Goal: Task Accomplishment & Management: Complete application form

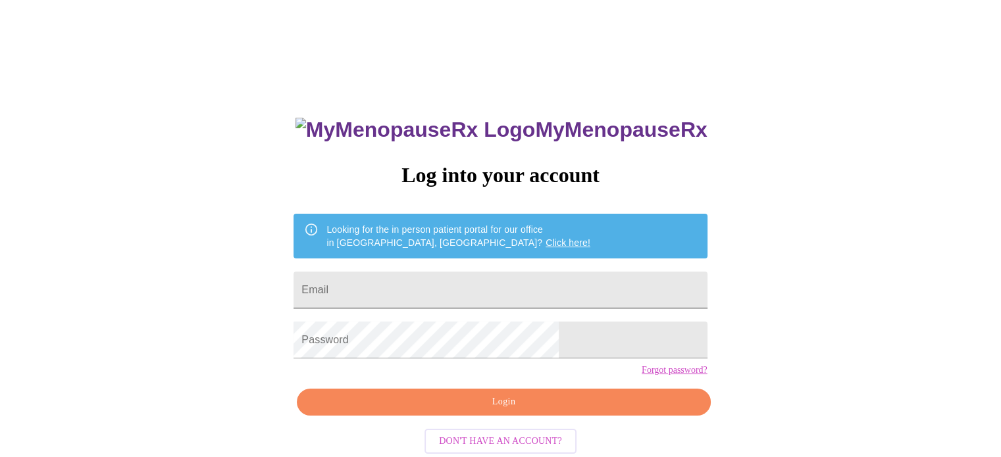
click at [566, 293] on input "Email" at bounding box center [500, 290] width 413 height 37
type input "[PERSON_NAME][DOMAIN_NAME][EMAIL_ADDRESS][PERSON_NAME][DOMAIN_NAME]"
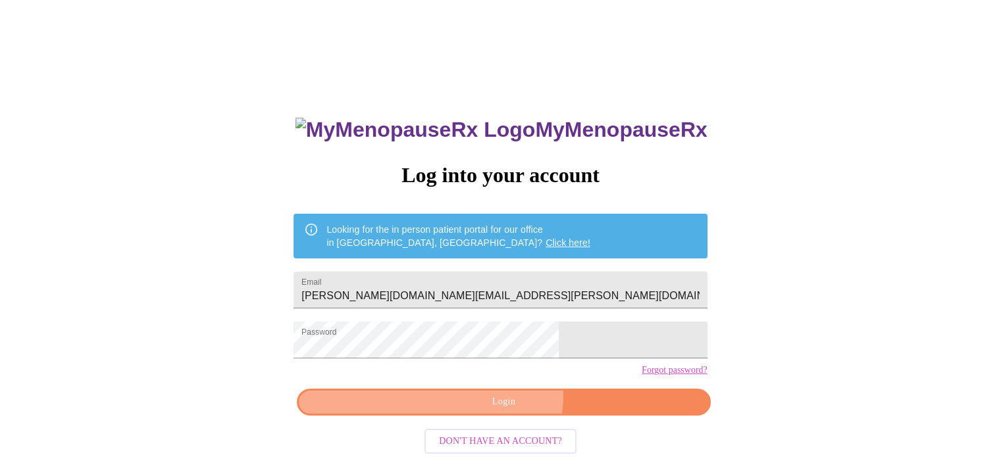
click at [502, 411] on span "Login" at bounding box center [503, 402] width 383 height 16
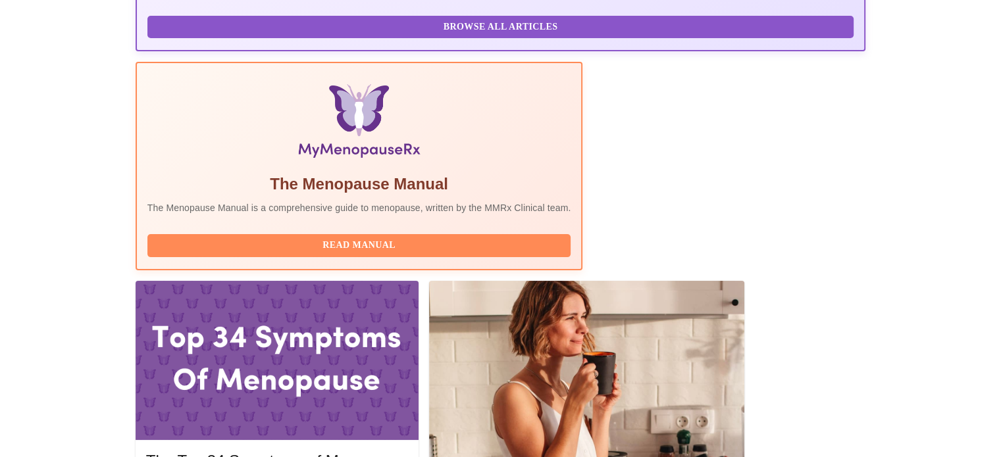
scroll to position [395, 0]
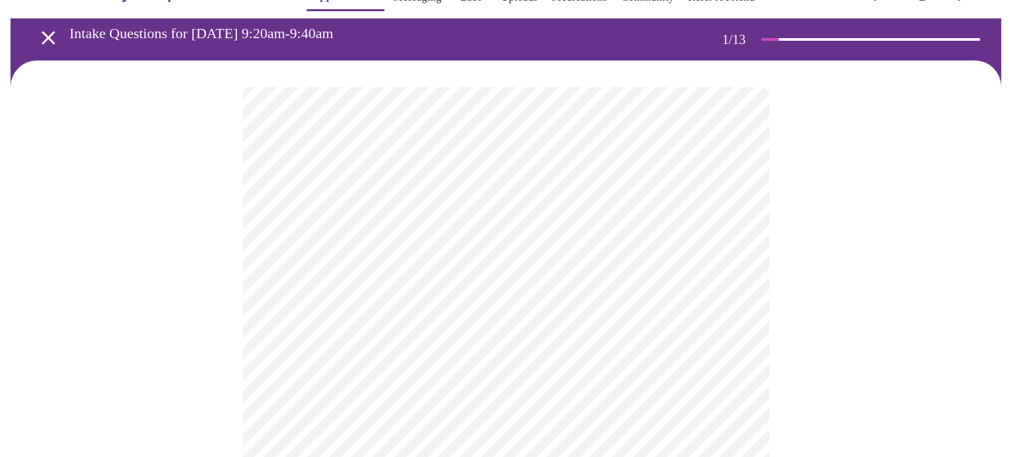
scroll to position [66, 0]
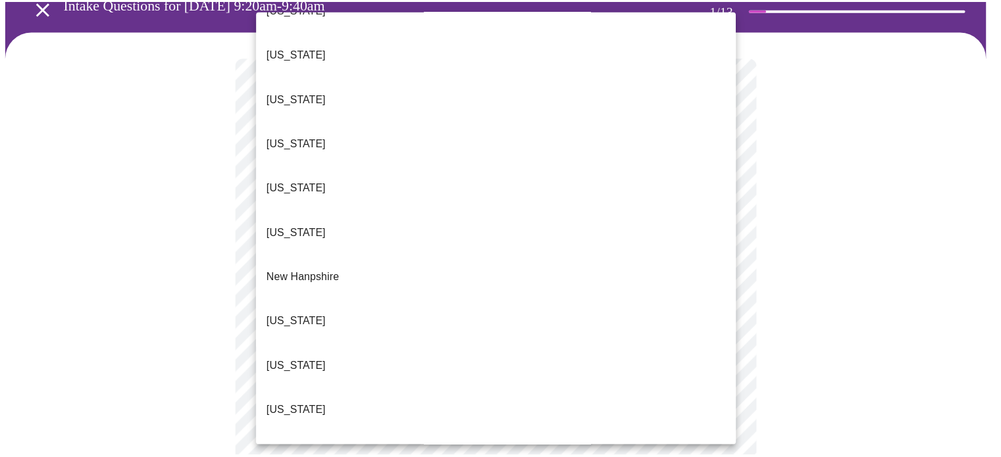
scroll to position [1053, 0]
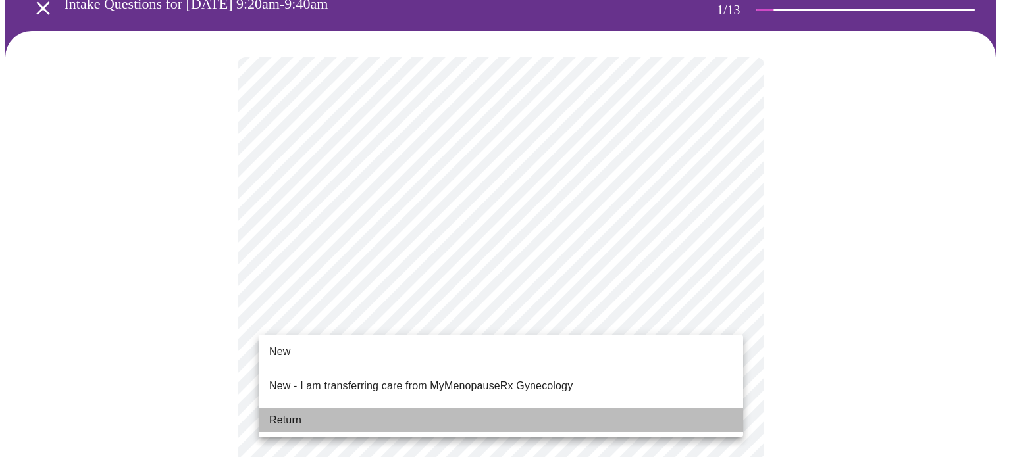
click at [308, 411] on li "Return" at bounding box center [501, 421] width 484 height 24
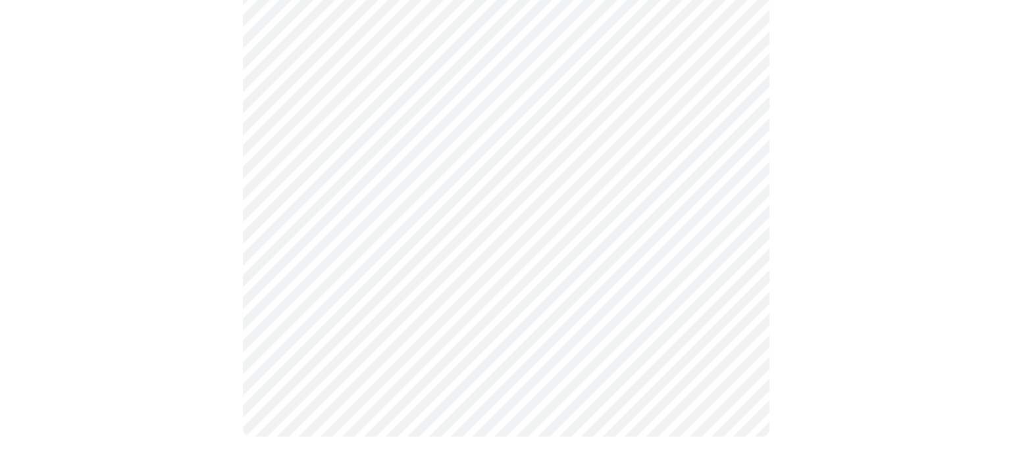
scroll to position [0, 0]
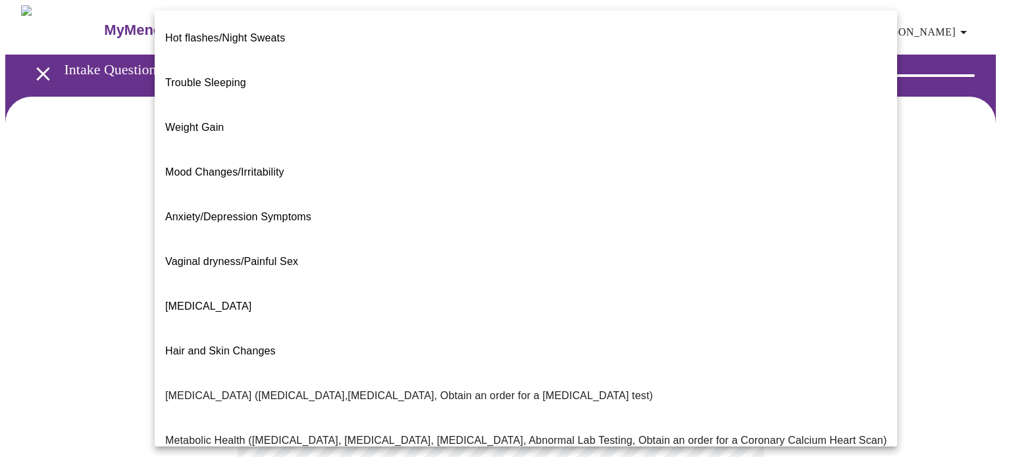
click at [728, 268] on body "MyMenopauseRx Appointments Messaging Labs Uploads Medications Community Refer a…" at bounding box center [505, 400] width 1000 height 790
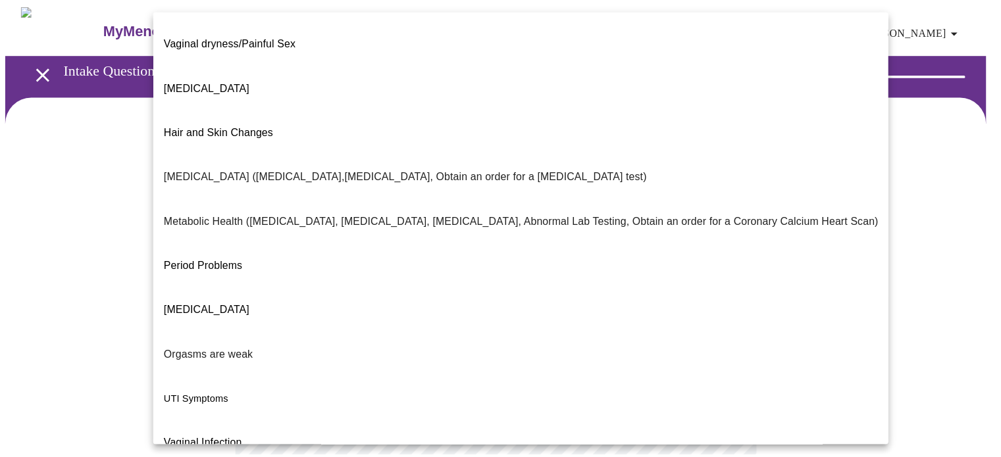
scroll to position [224, 0]
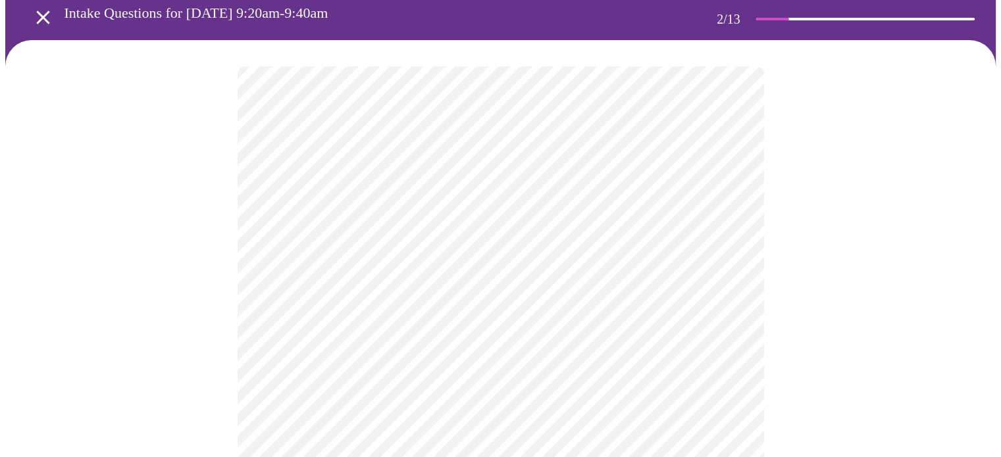
scroll to position [263, 0]
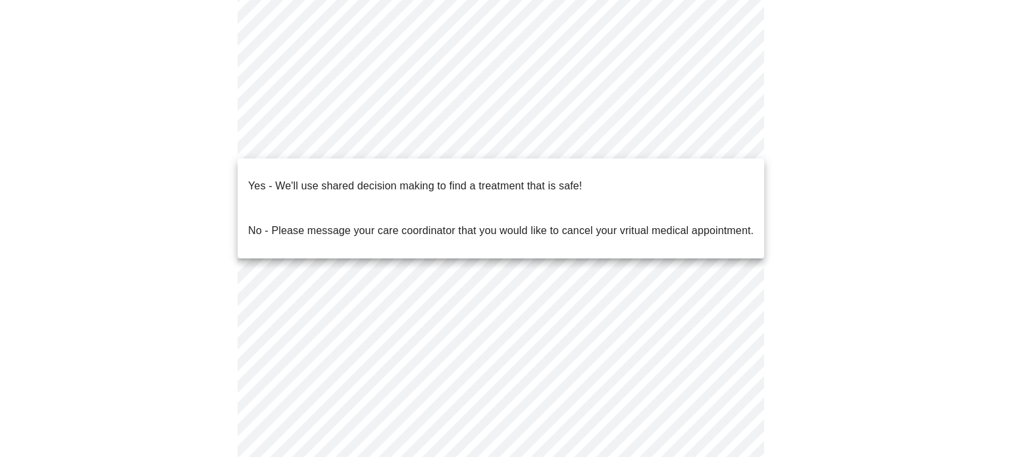
click at [732, 144] on body "MyMenopauseRx Appointments Messaging Labs Uploads Medications Community Refer a…" at bounding box center [505, 133] width 1000 height 783
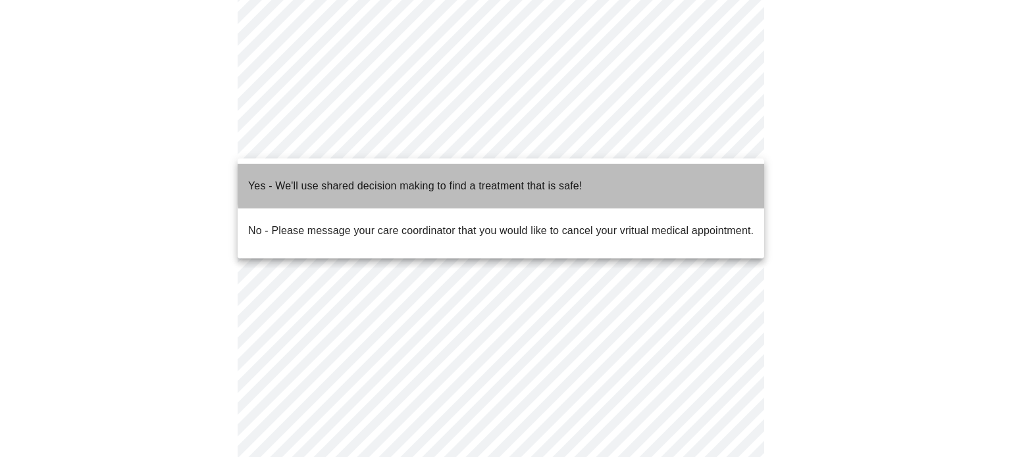
click at [539, 178] on p "Yes - We'll use shared decision making to find a treatment that is safe!" at bounding box center [415, 186] width 334 height 16
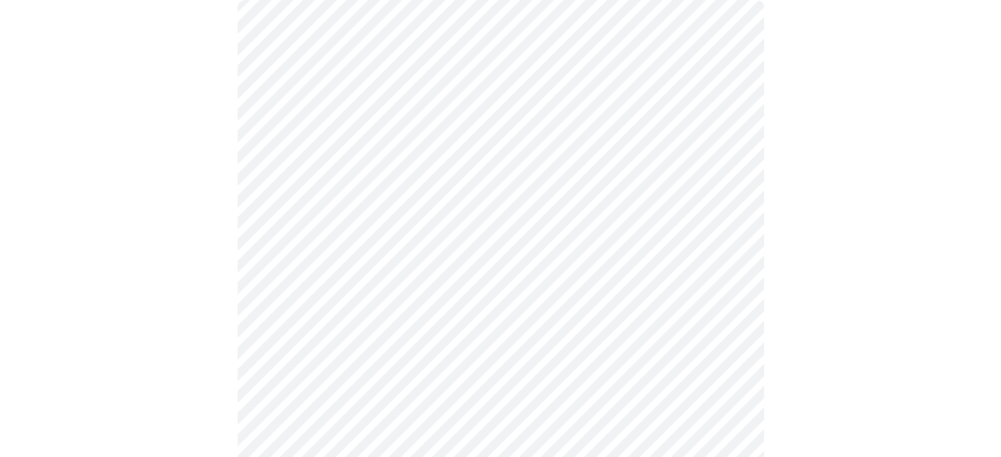
scroll to position [132, 0]
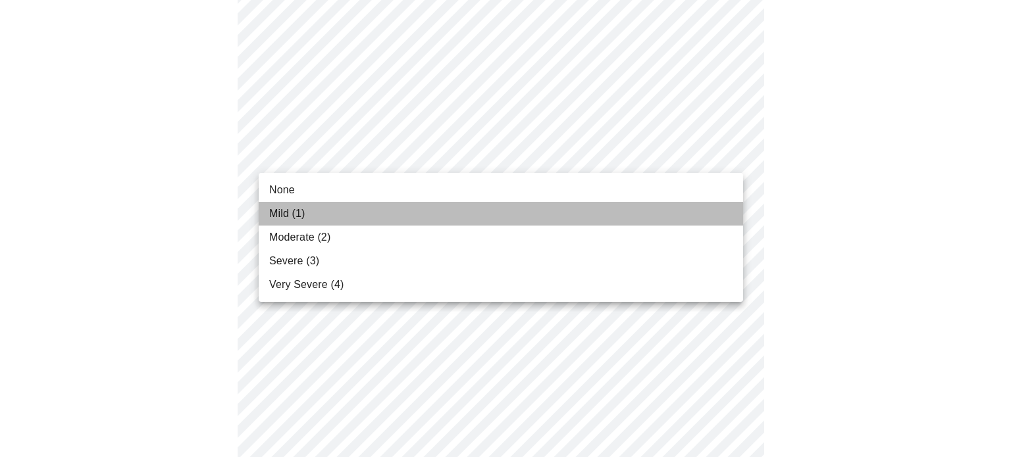
click at [282, 205] on li "Mild (1)" at bounding box center [501, 214] width 484 height 24
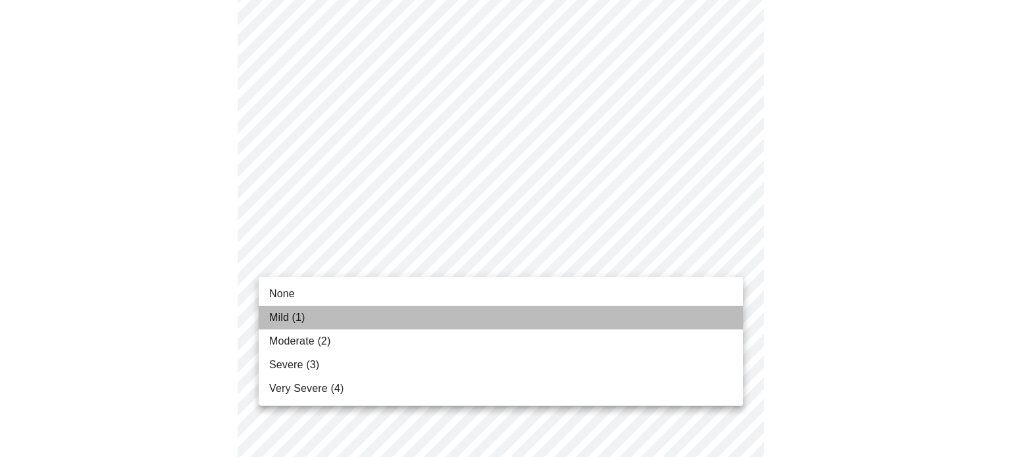
click at [297, 308] on li "Mild (1)" at bounding box center [501, 318] width 484 height 24
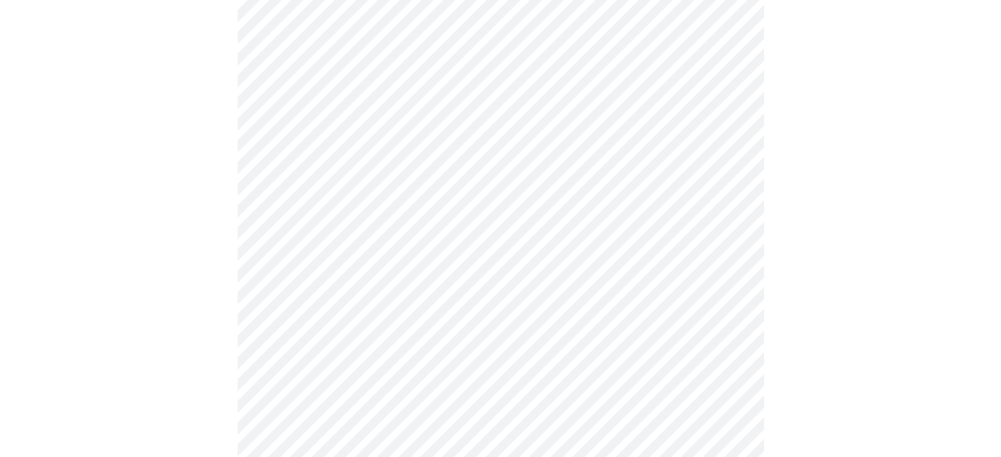
scroll to position [395, 0]
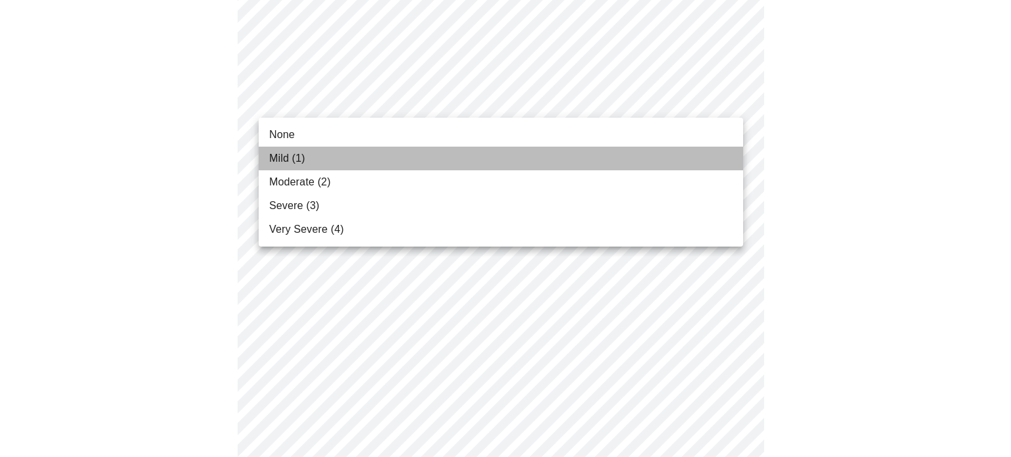
click at [274, 152] on span "Mild (1)" at bounding box center [287, 159] width 36 height 16
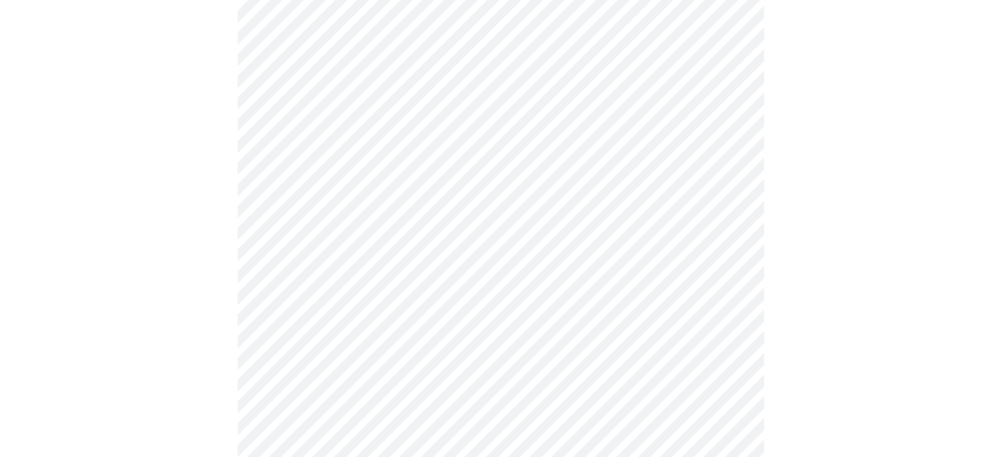
click at [730, 209] on body "MyMenopauseRx Appointments Messaging Labs Uploads Medications Community Refer a…" at bounding box center [500, 457] width 991 height 1695
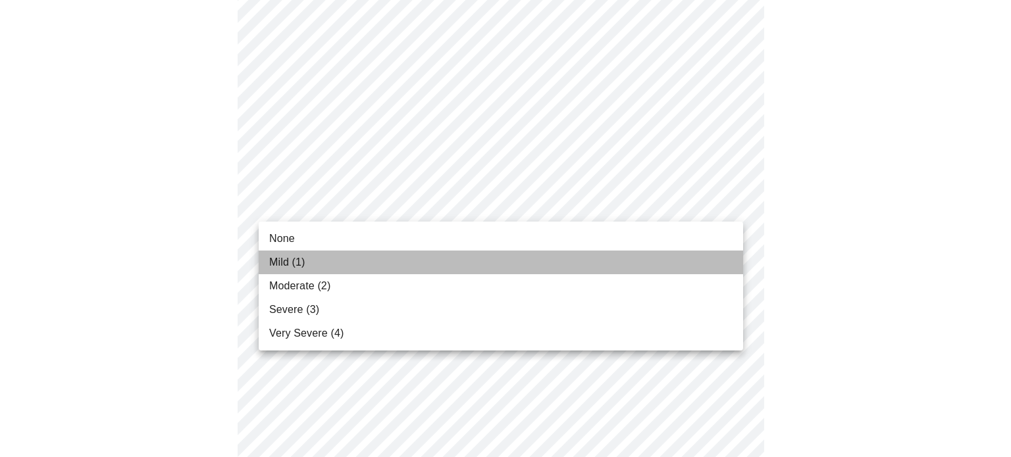
click at [311, 261] on li "Mild (1)" at bounding box center [501, 263] width 484 height 24
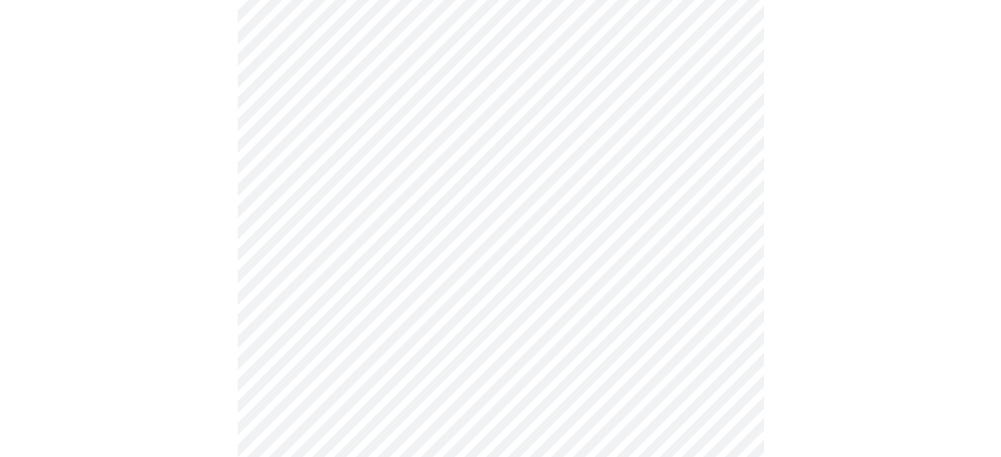
click at [713, 293] on body "MyMenopauseRx Appointments Messaging Labs Uploads Medications Community Refer a…" at bounding box center [500, 448] width 991 height 1676
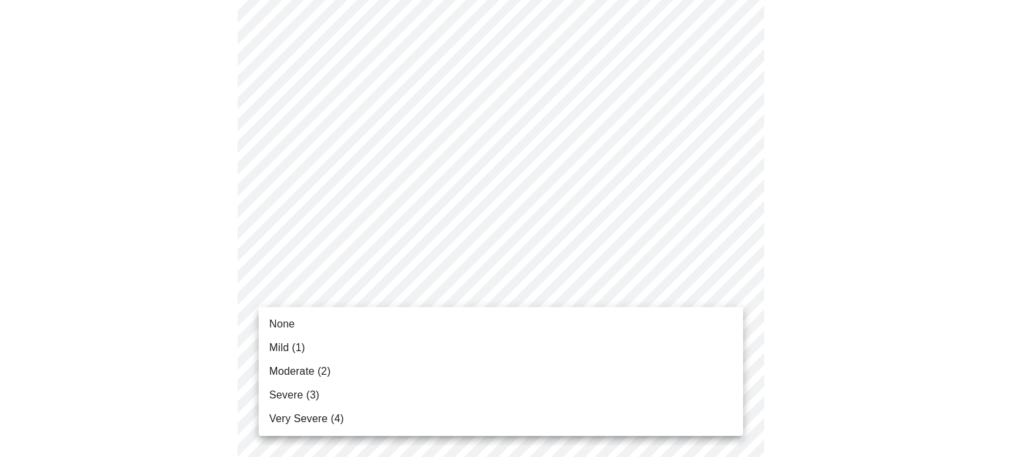
click at [287, 343] on span "Mild (1)" at bounding box center [287, 348] width 36 height 16
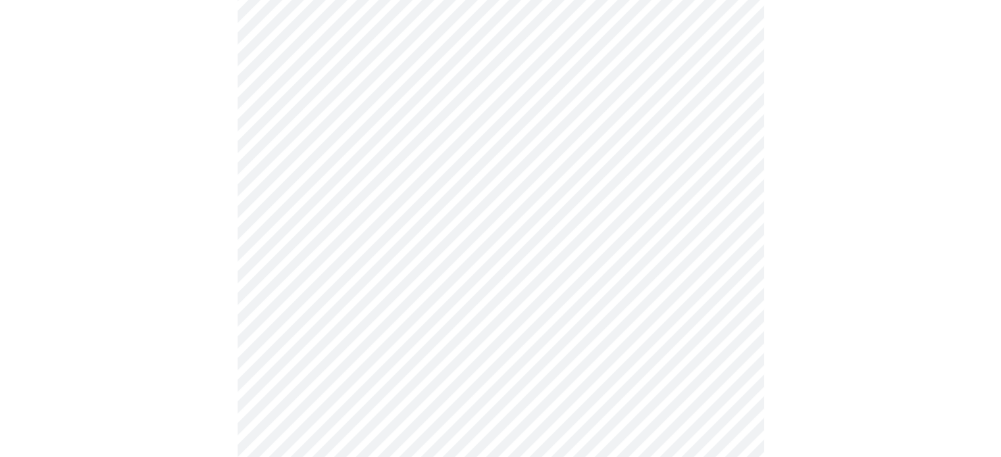
scroll to position [724, 0]
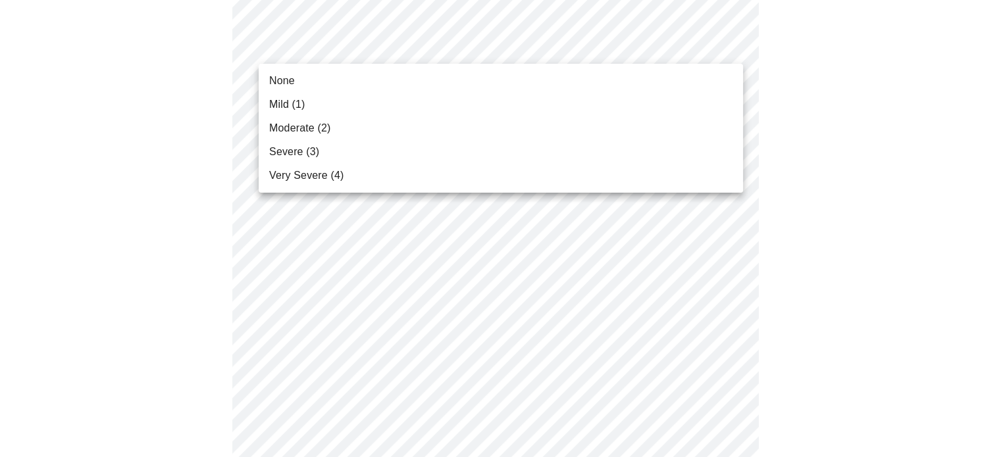
click at [721, 39] on body "MyMenopauseRx Appointments Messaging Labs Uploads Medications Community Refer a…" at bounding box center [500, 110] width 991 height 1658
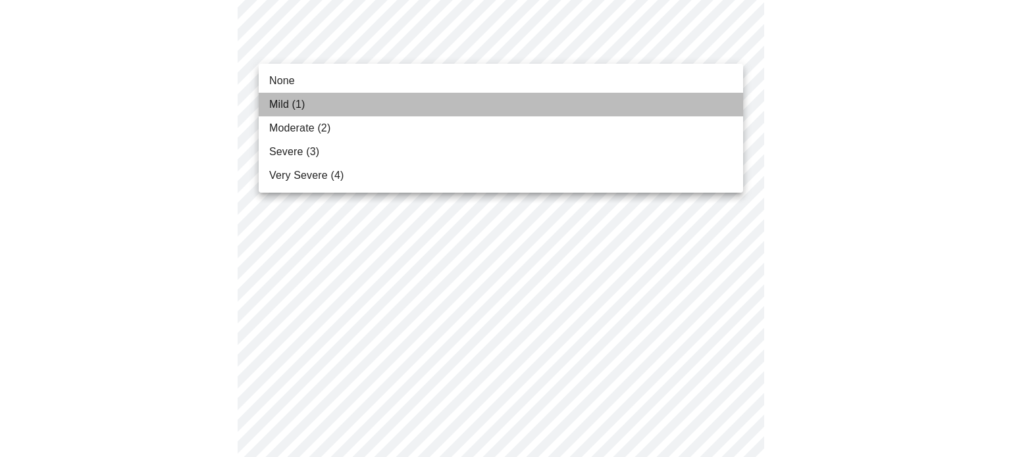
click at [295, 97] on span "Mild (1)" at bounding box center [287, 105] width 36 height 16
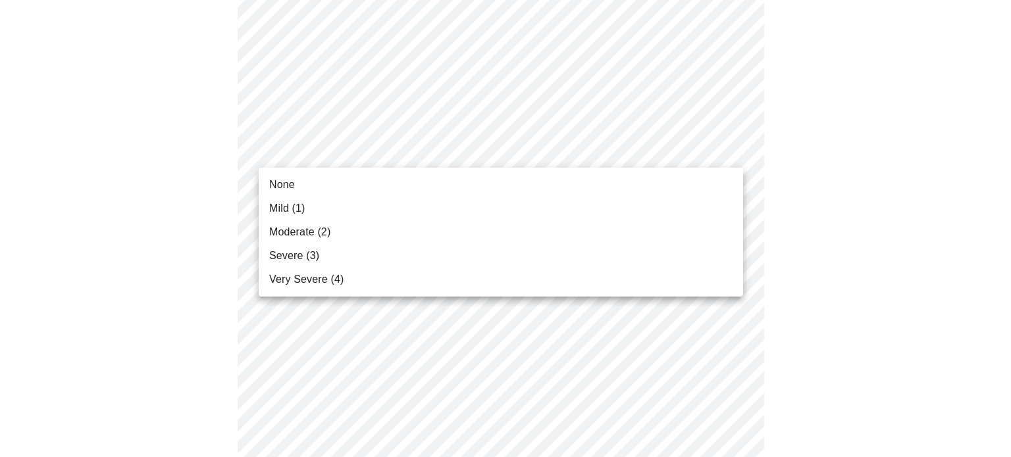
click at [732, 161] on body "MyMenopauseRx Appointments Messaging Labs Uploads Medications Community Refer a…" at bounding box center [505, 100] width 1000 height 1639
click at [357, 205] on li "Mild (1)" at bounding box center [501, 209] width 484 height 24
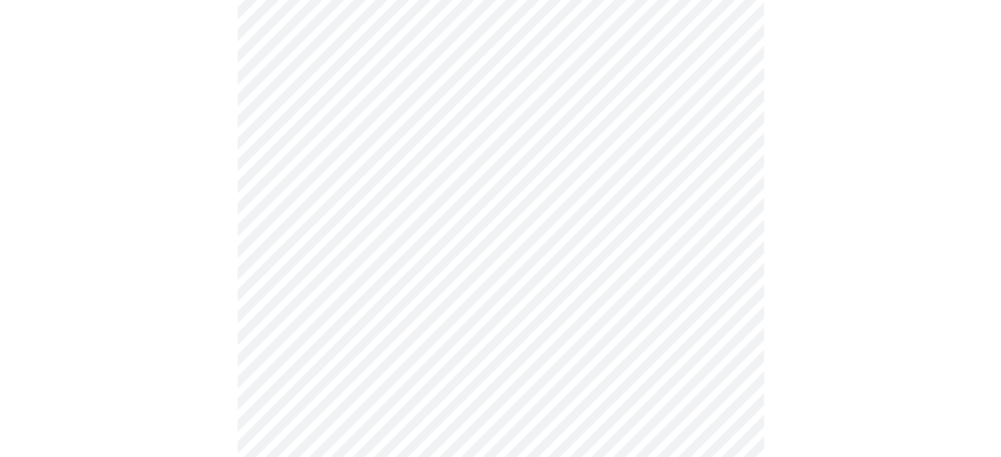
scroll to position [856, 0]
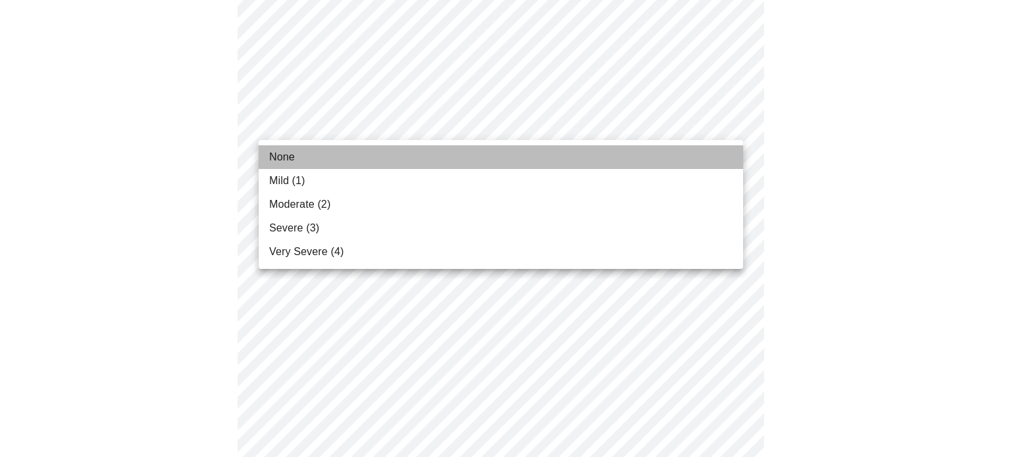
click at [274, 160] on span "None" at bounding box center [282, 157] width 26 height 16
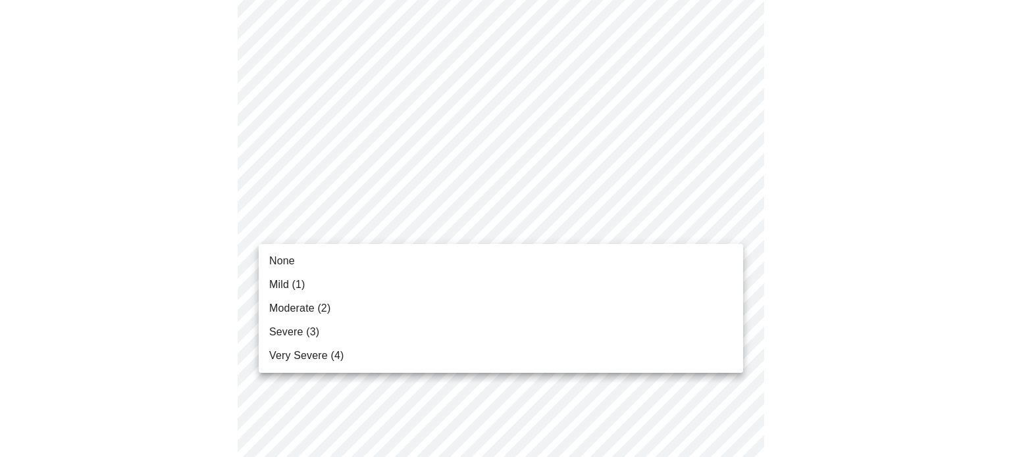
click at [269, 274] on li "Mild (1)" at bounding box center [501, 285] width 484 height 24
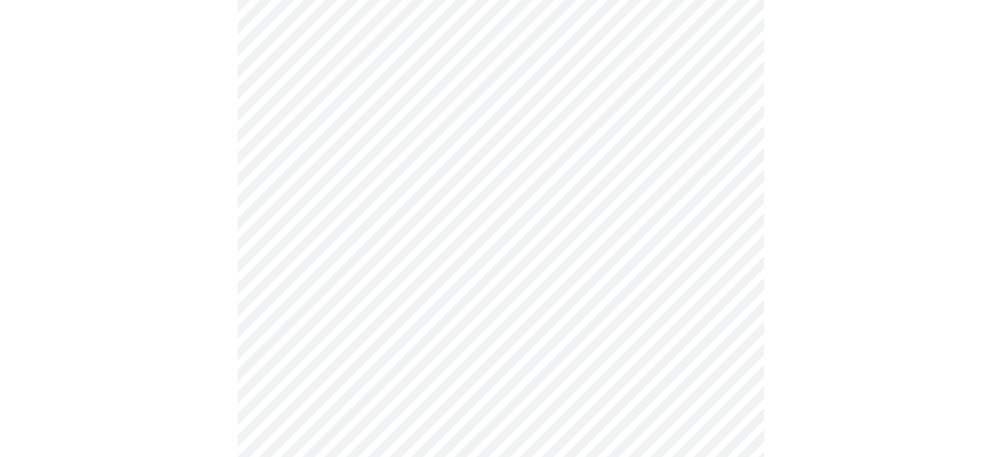
scroll to position [1053, 0]
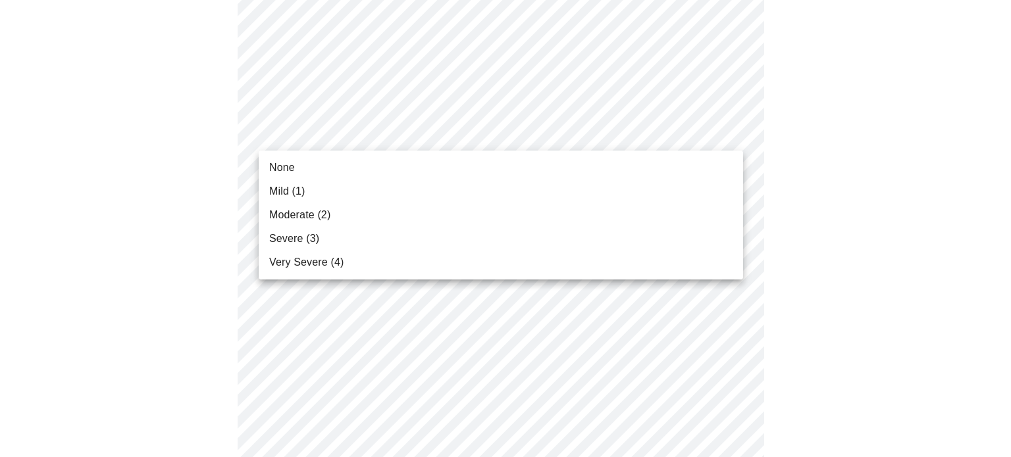
click at [305, 167] on li "None" at bounding box center [501, 168] width 484 height 24
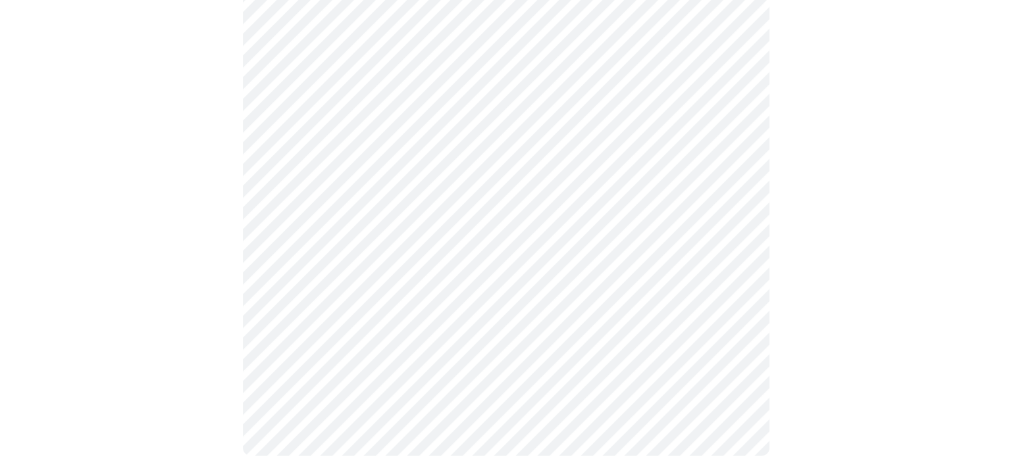
scroll to position [1108, 0]
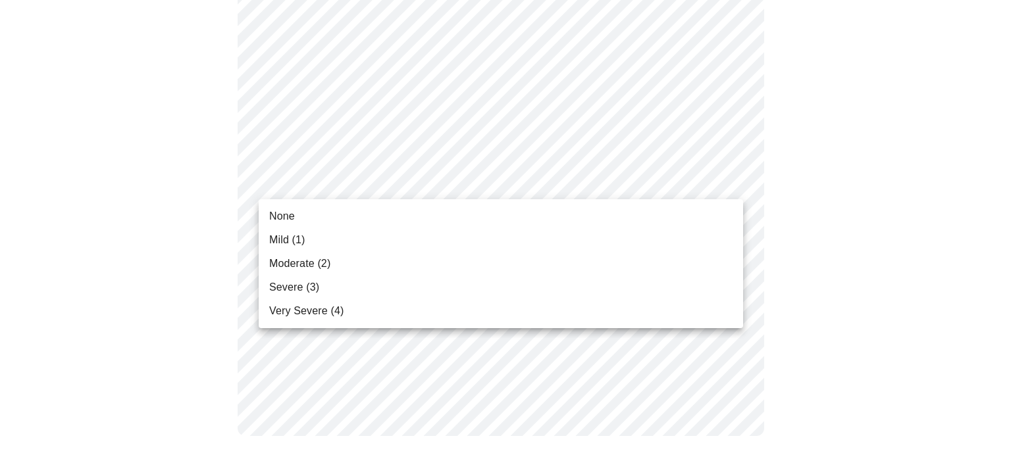
click at [321, 260] on span "Moderate (2)" at bounding box center [299, 264] width 61 height 16
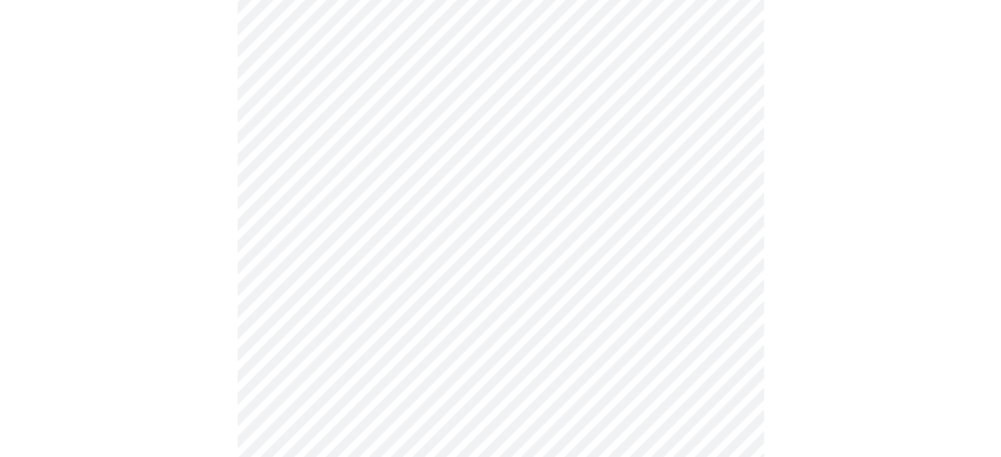
scroll to position [658, 0]
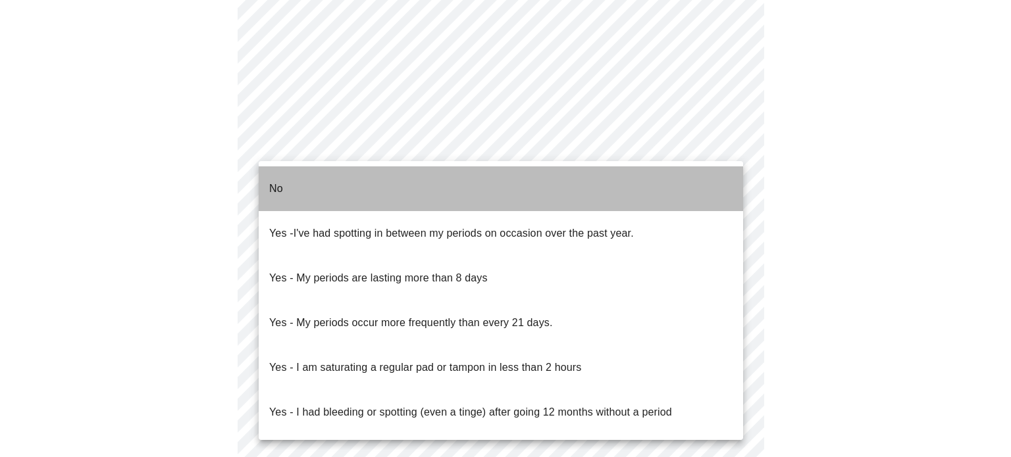
click at [369, 186] on li "No" at bounding box center [501, 189] width 484 height 45
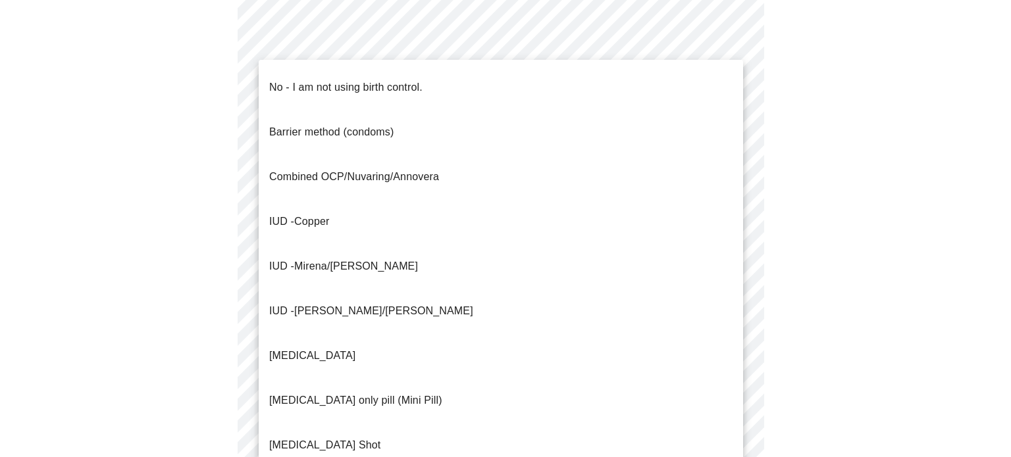
click at [414, 80] on p "No - I am not using birth control." at bounding box center [345, 88] width 153 height 16
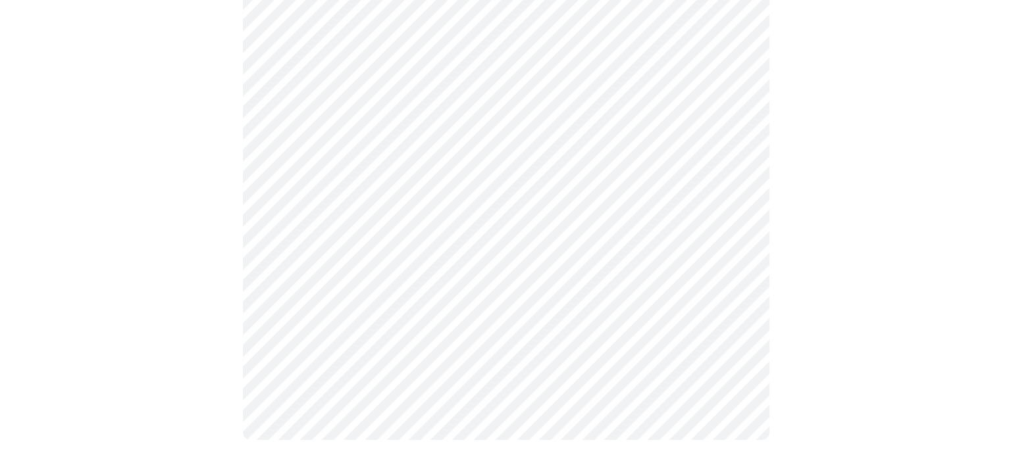
scroll to position [824, 0]
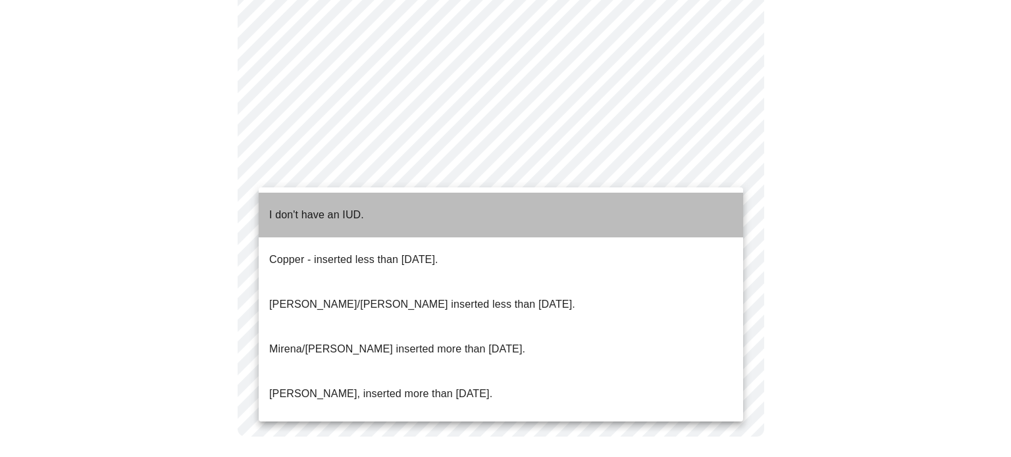
click at [374, 207] on li "I don't have an IUD." at bounding box center [501, 215] width 484 height 45
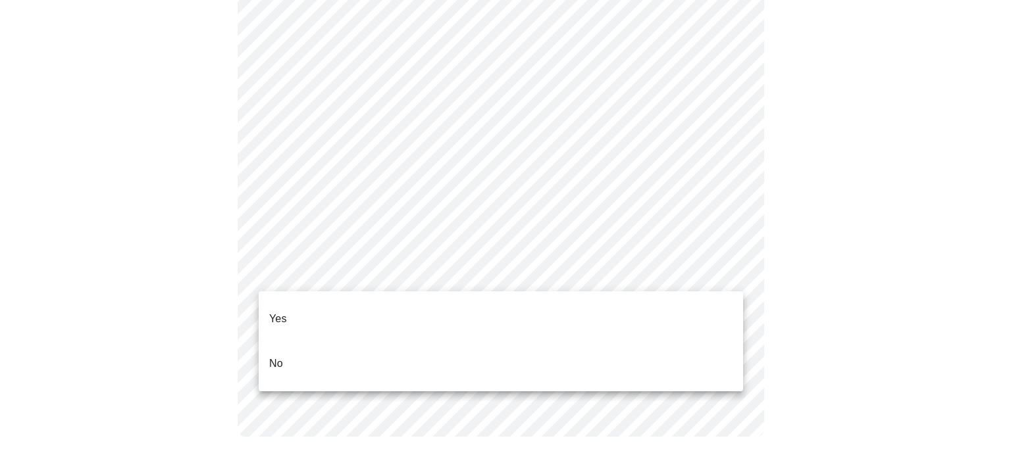
click at [385, 342] on li "No" at bounding box center [501, 364] width 484 height 45
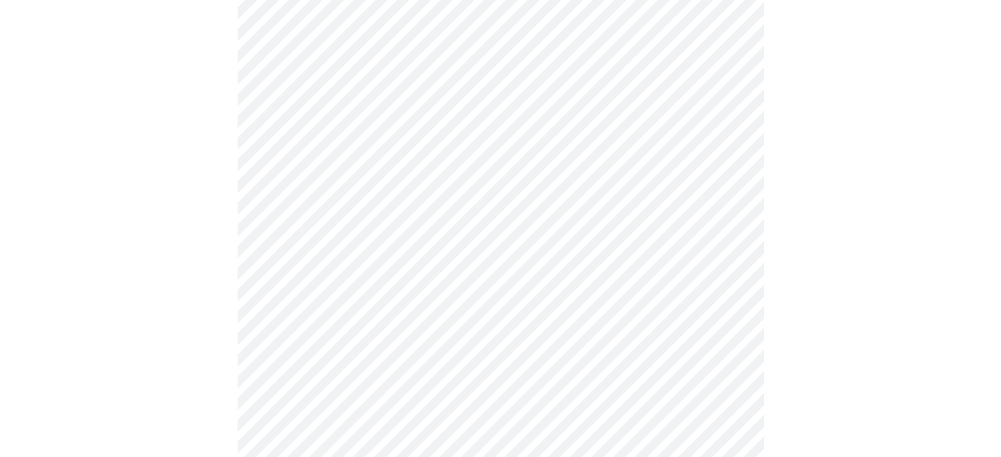
scroll to position [263, 0]
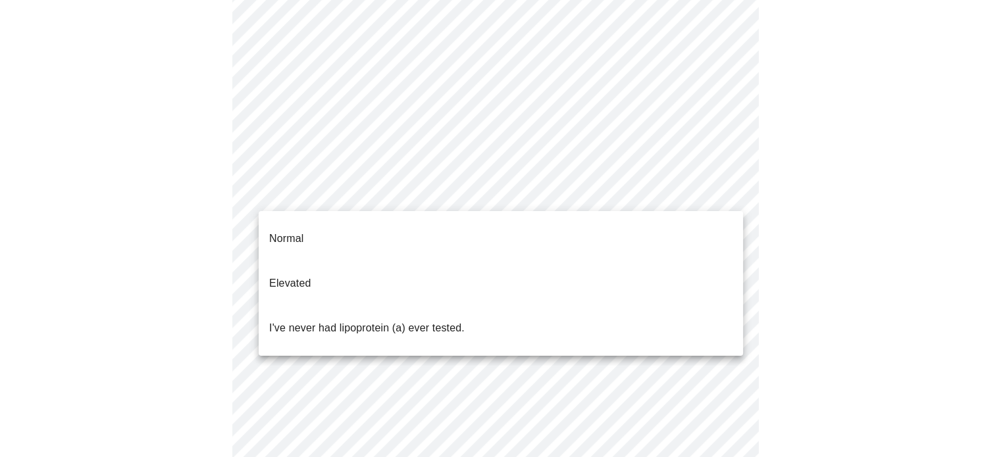
click at [729, 193] on body "MyMenopauseRx Appointments Messaging Labs Uploads Medications Community Refer a…" at bounding box center [500, 228] width 991 height 972
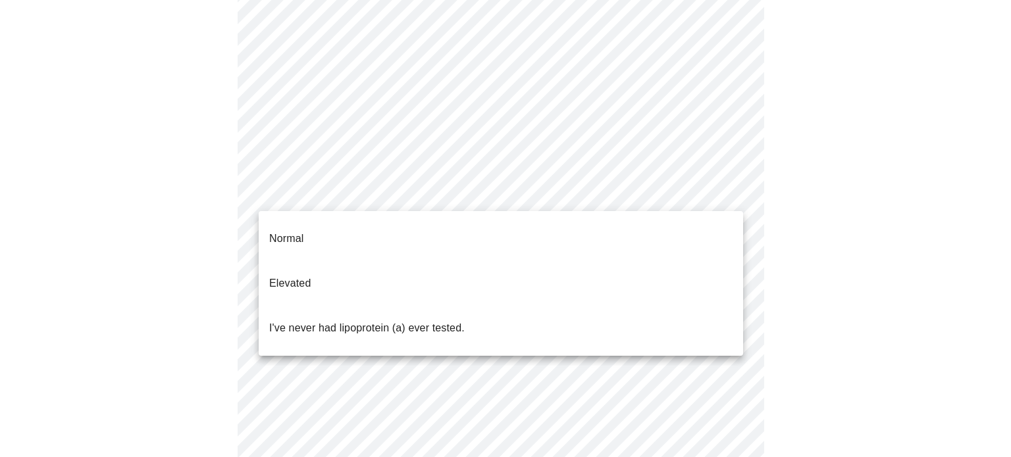
click at [457, 321] on p "I've never had lipoprotein (a) ever tested." at bounding box center [366, 329] width 195 height 16
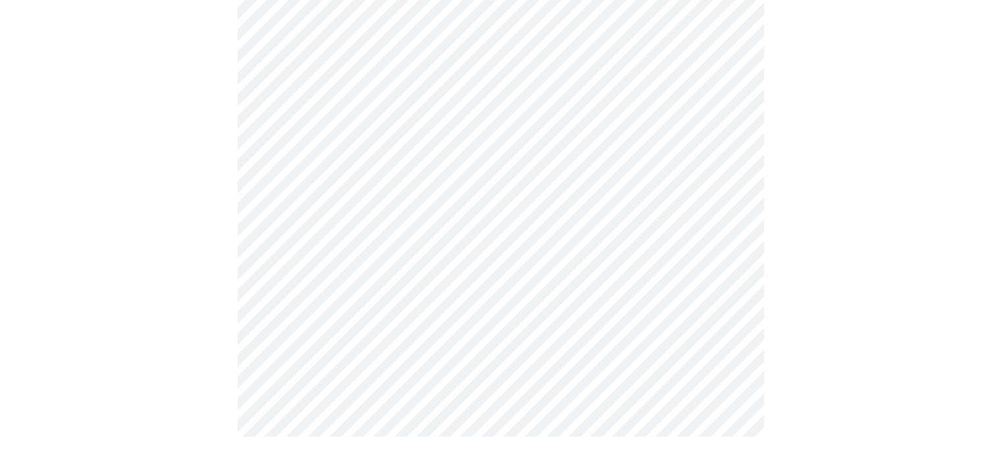
scroll to position [0, 0]
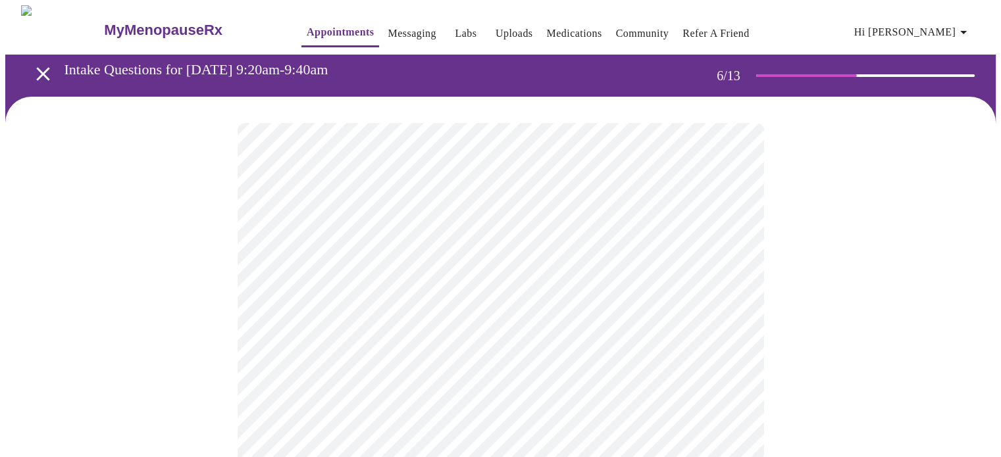
click at [820, 319] on div at bounding box center [500, 398] width 991 height 603
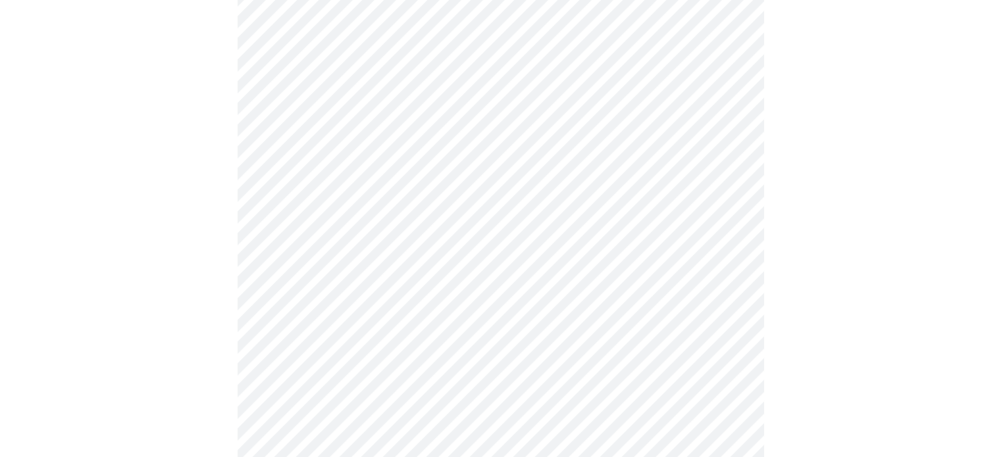
scroll to position [3357, 0]
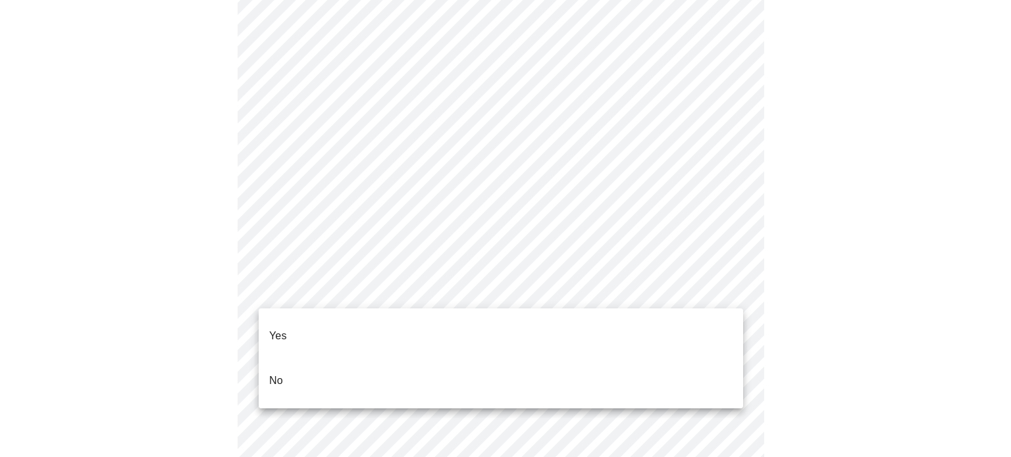
click at [409, 367] on li "No" at bounding box center [501, 381] width 484 height 45
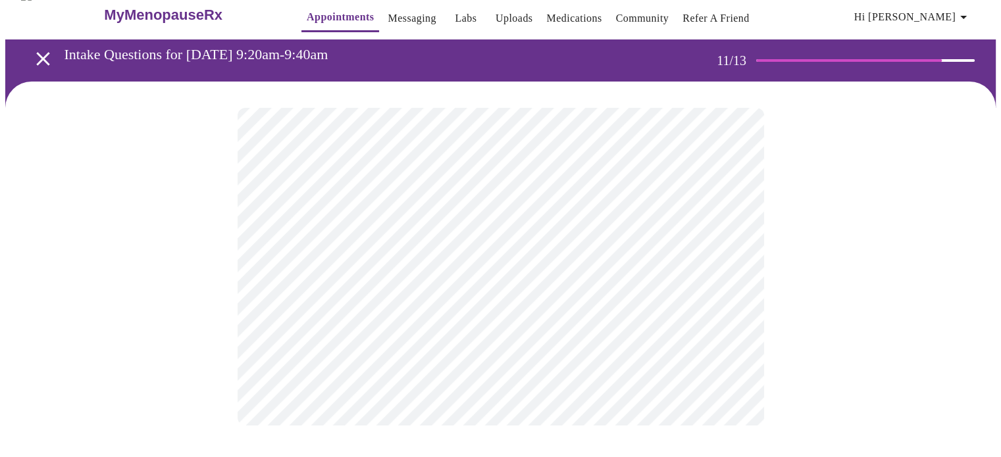
scroll to position [0, 0]
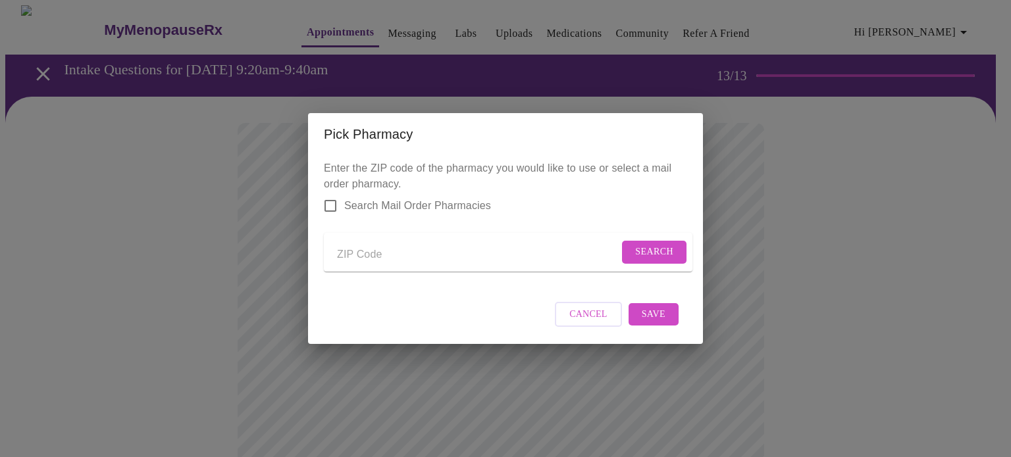
click at [613, 319] on button "Cancel" at bounding box center [588, 315] width 67 height 26
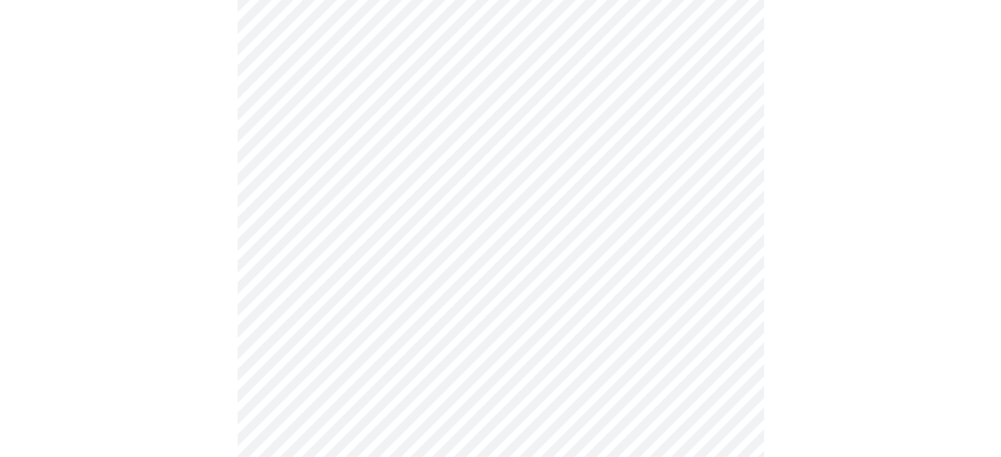
scroll to position [844, 0]
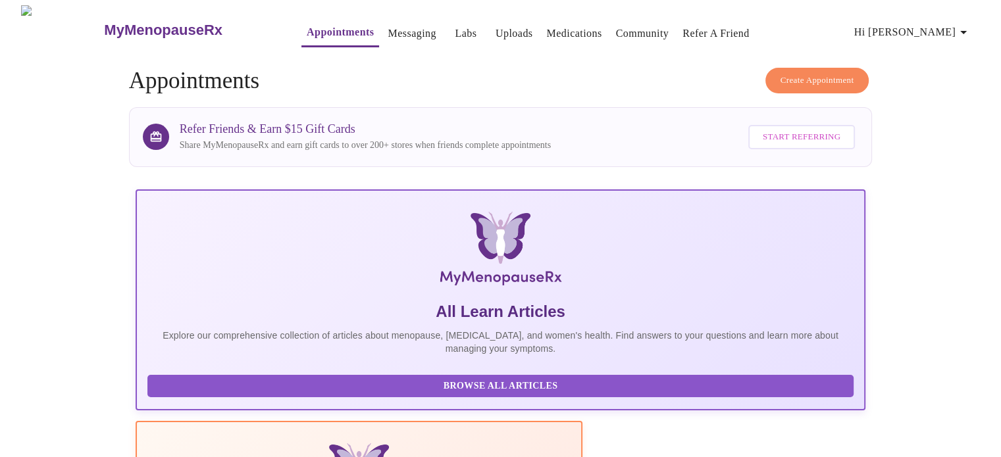
scroll to position [395, 0]
